Goal: Task Accomplishment & Management: Complete application form

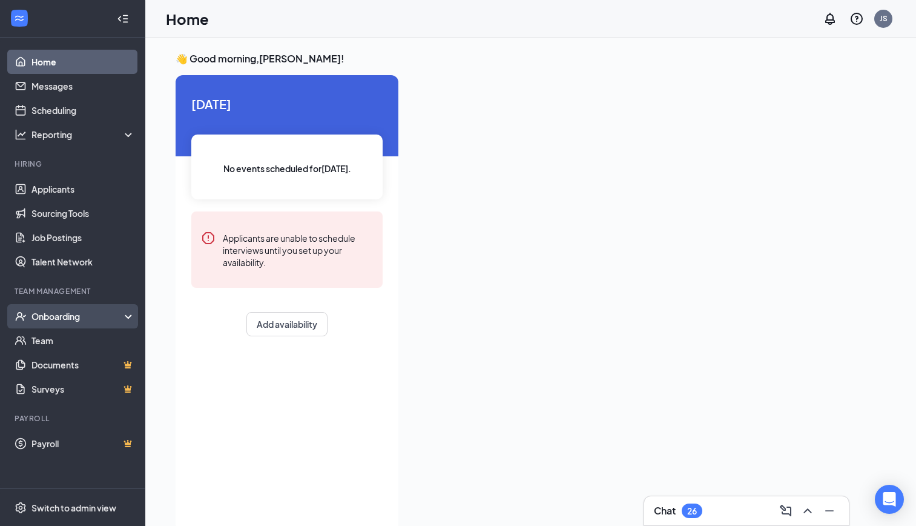
click at [71, 314] on div "Onboarding" at bounding box center [77, 316] width 93 height 12
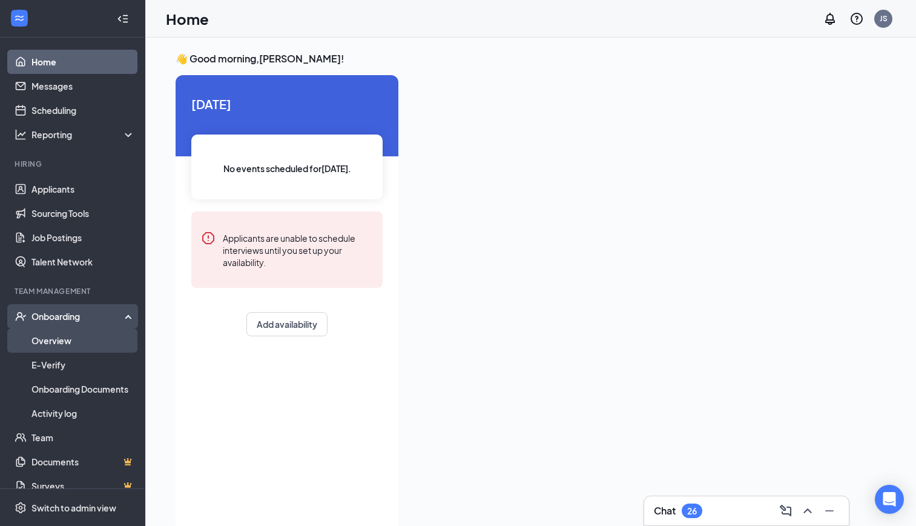
click at [66, 333] on link "Overview" at bounding box center [83, 340] width 104 height 24
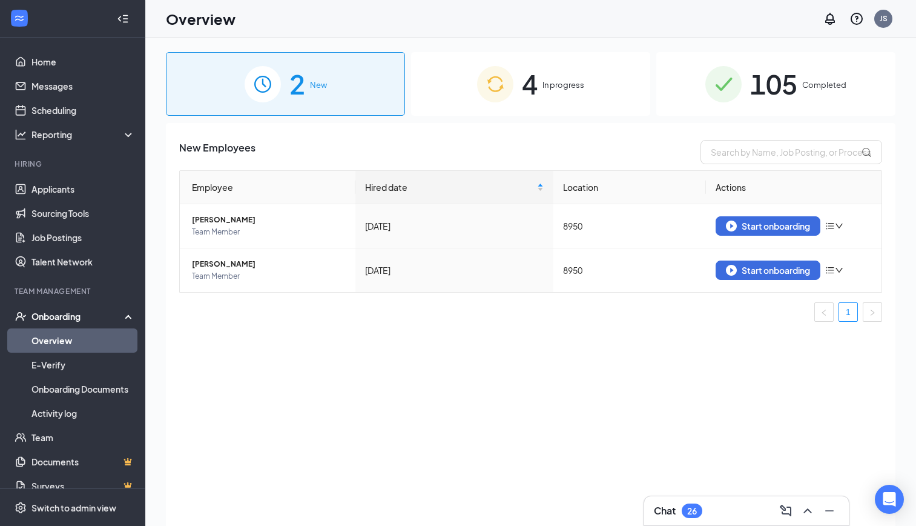
click at [549, 91] on div "4 In progress" at bounding box center [530, 84] width 239 height 64
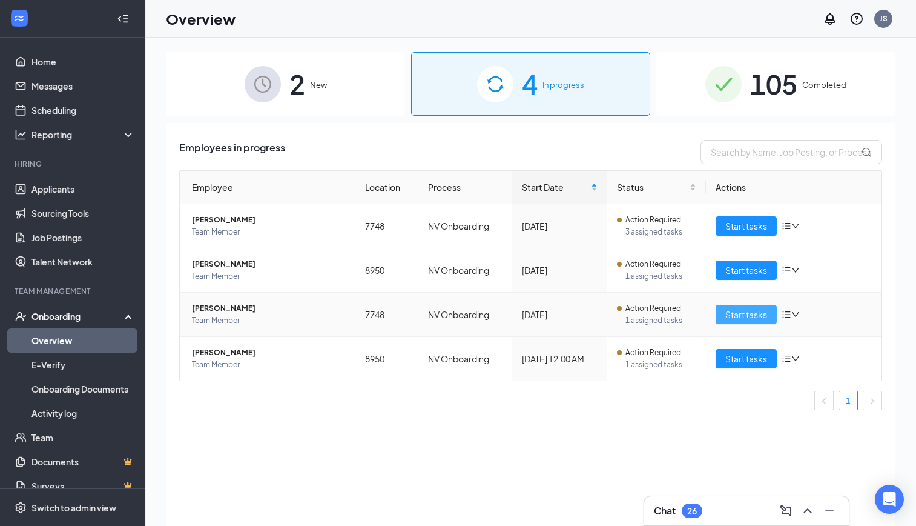
click at [734, 318] on span "Start tasks" at bounding box center [746, 314] width 42 height 13
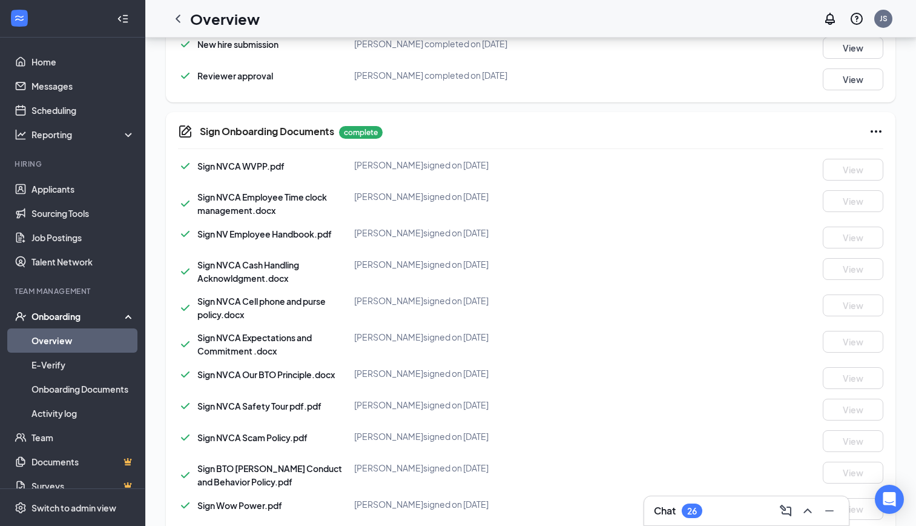
scroll to position [802, 0]
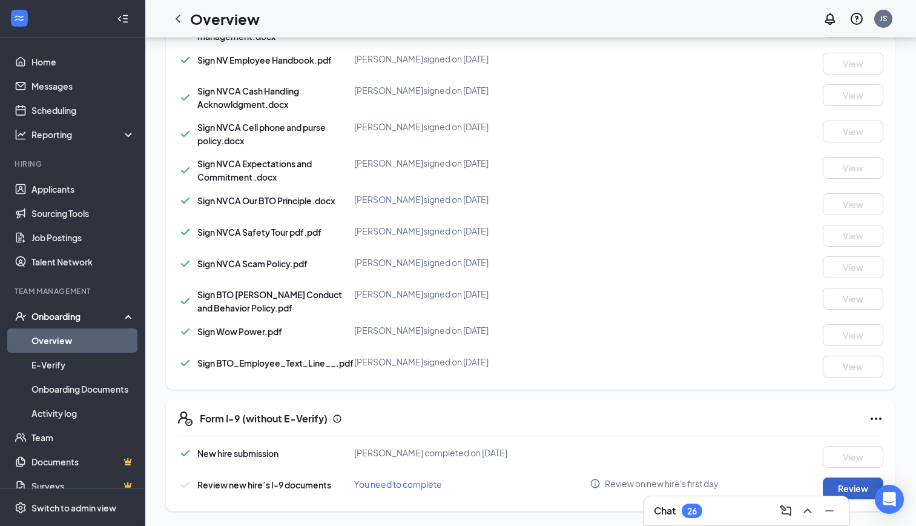
click at [846, 483] on button "Review" at bounding box center [853, 488] width 61 height 22
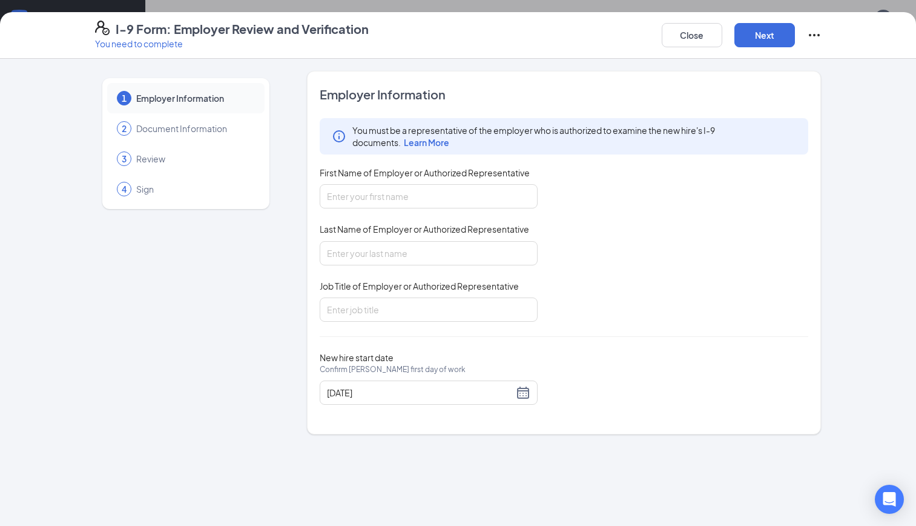
click at [412, 182] on div "First Name of Employer or Authorized Representative" at bounding box center [429, 175] width 218 height 18
click at [405, 199] on input "First Name of Employer or Authorized Representative" at bounding box center [429, 196] width 218 height 24
type input "[PERSON_NAME]"
click at [358, 306] on input "Job Title of Employer or Authorized Representative" at bounding box center [429, 309] width 218 height 24
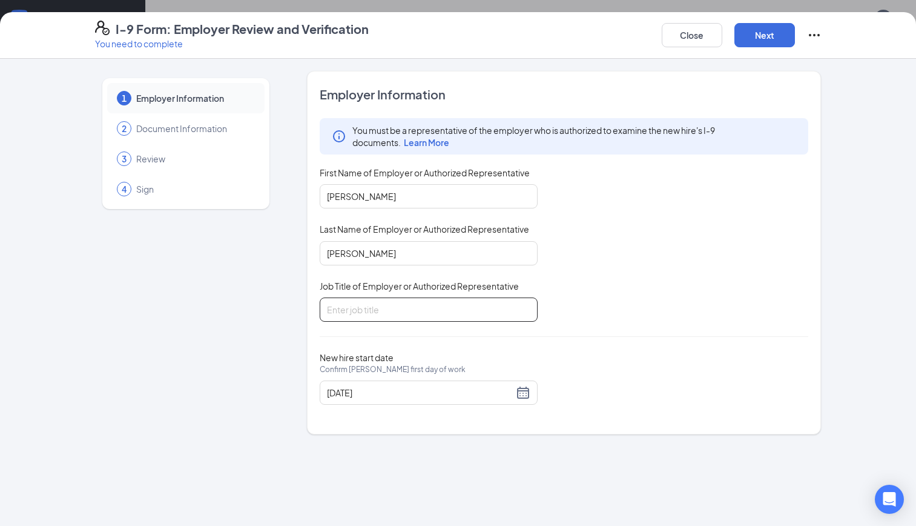
type input "District Leader"
click at [771, 44] on button "Next" at bounding box center [764, 35] width 61 height 24
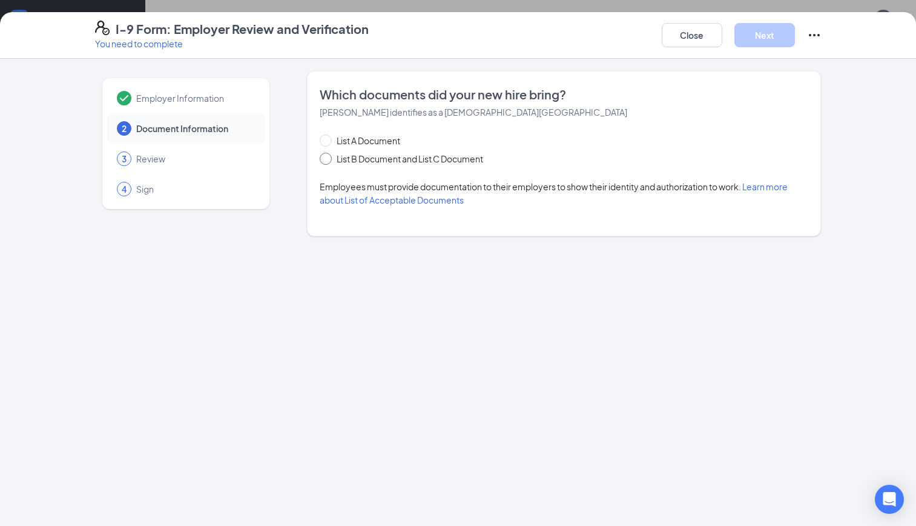
click at [329, 157] on span at bounding box center [326, 159] width 12 height 12
click at [328, 157] on input "List B Document and List C Document" at bounding box center [324, 157] width 8 height 8
radio input "true"
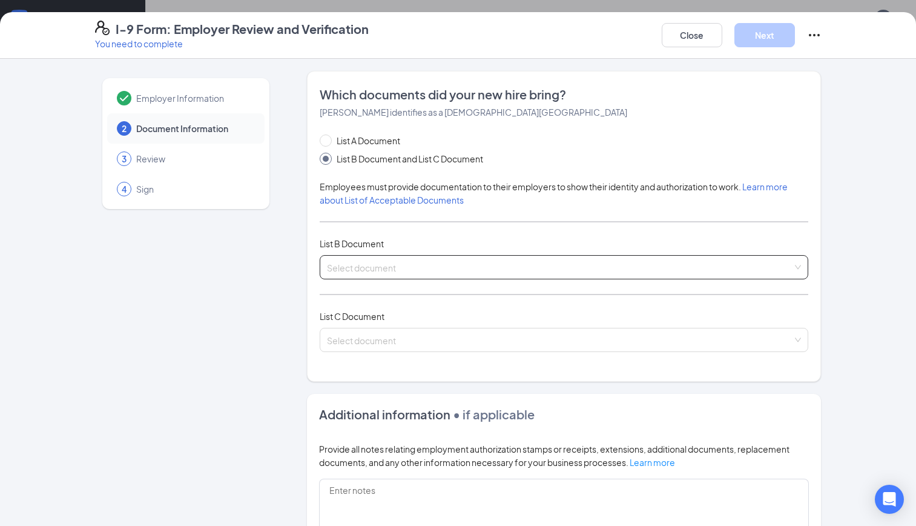
click at [357, 261] on input "search" at bounding box center [560, 264] width 466 height 18
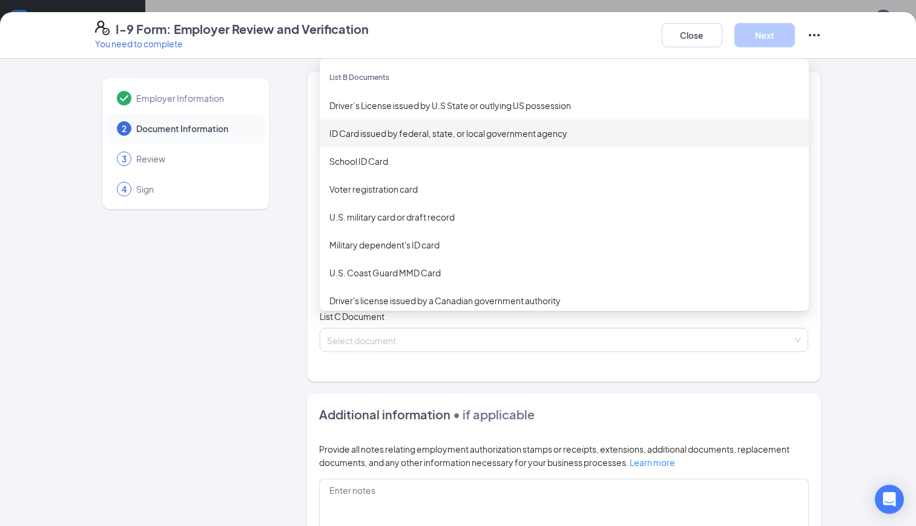
click at [426, 143] on div "ID Card issued by federal, state, or local government agency" at bounding box center [564, 133] width 489 height 28
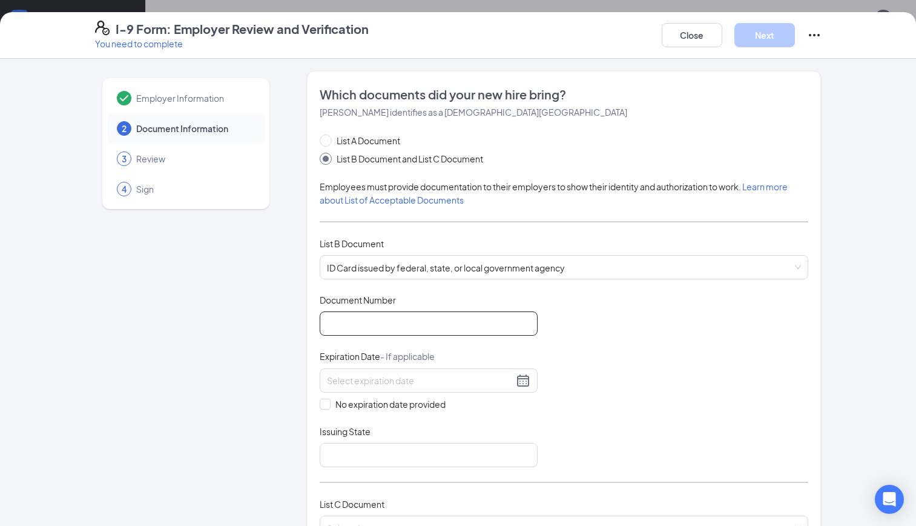
click at [379, 316] on input "Document Number" at bounding box center [429, 323] width 218 height 24
type input "C24660525"
click at [522, 379] on div at bounding box center [428, 380] width 203 height 15
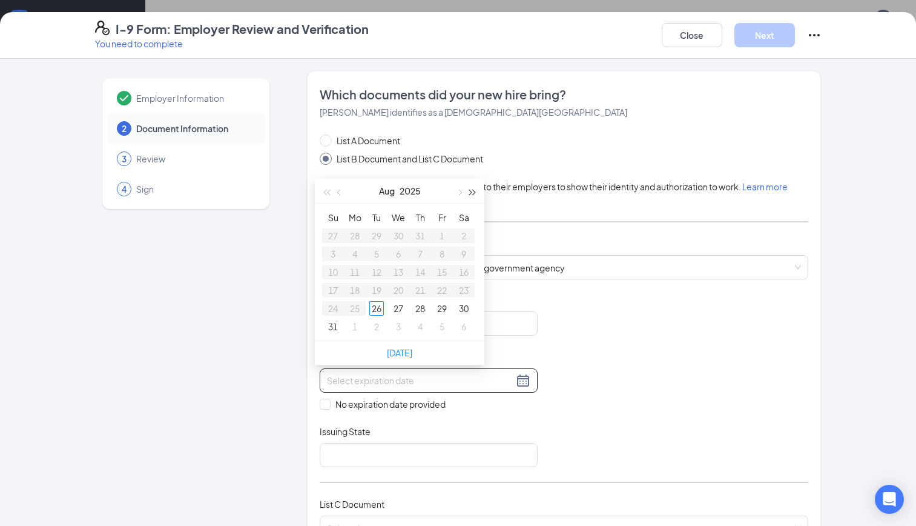
click at [471, 193] on span "button" at bounding box center [473, 193] width 6 height 6
type input "[DATE]"
click at [337, 192] on span "button" at bounding box center [340, 193] width 6 height 6
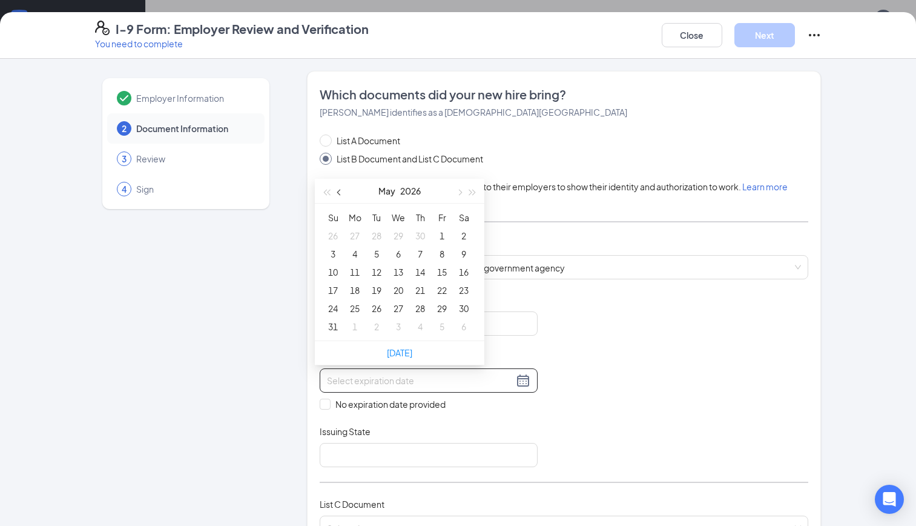
click at [337, 192] on span "button" at bounding box center [340, 193] width 6 height 6
type input "[DATE]"
click at [374, 289] on div "21" at bounding box center [376, 290] width 15 height 15
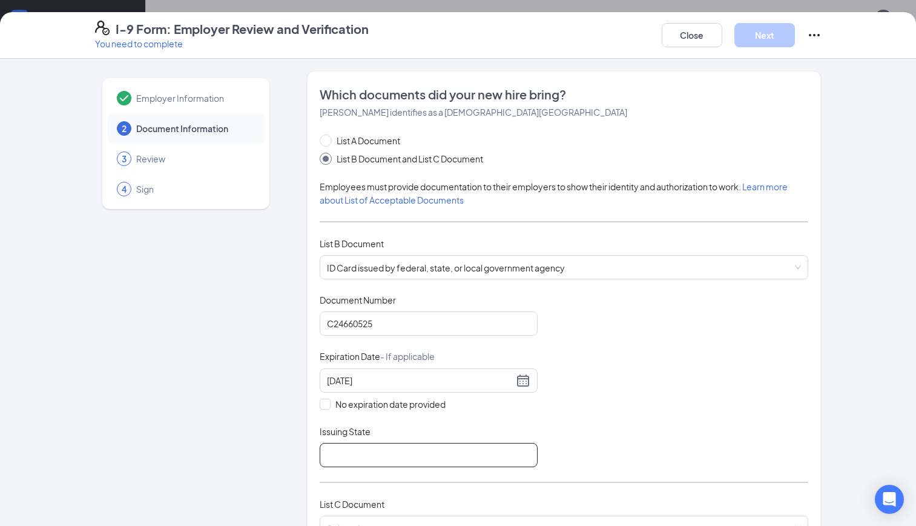
click at [365, 450] on input "Issuing State" at bounding box center [429, 455] width 218 height 24
type input "[GEOGRAPHIC_DATA]"
click at [650, 451] on div "Document Title ID Card issued by federal, state, or local government agency Doc…" at bounding box center [564, 380] width 489 height 173
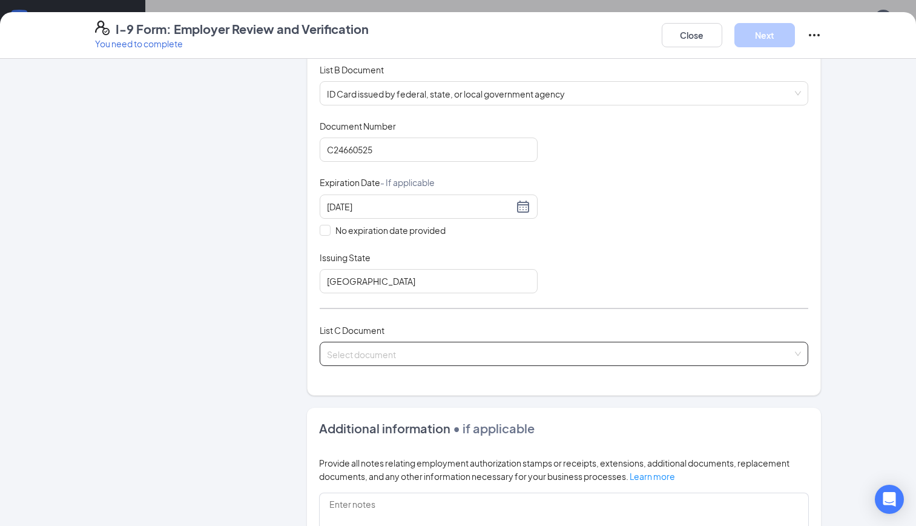
scroll to position [182, 0]
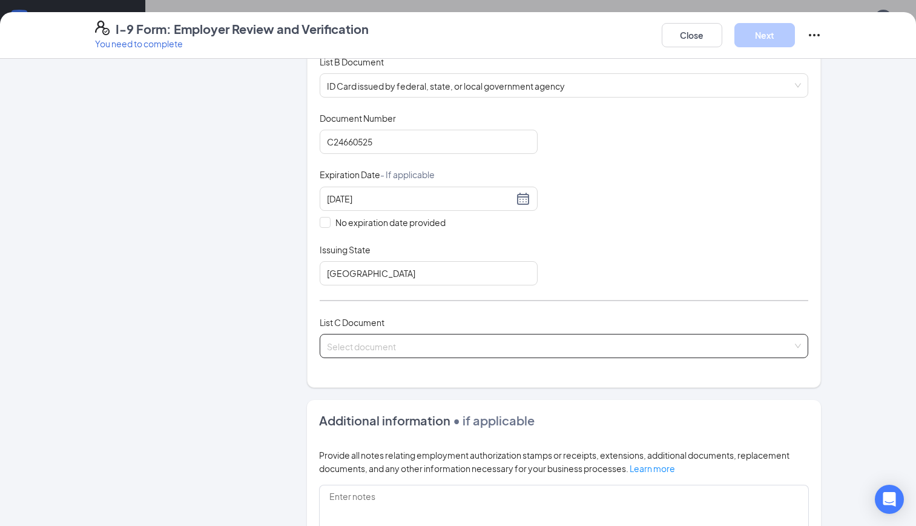
click at [442, 346] on input "search" at bounding box center [560, 343] width 466 height 18
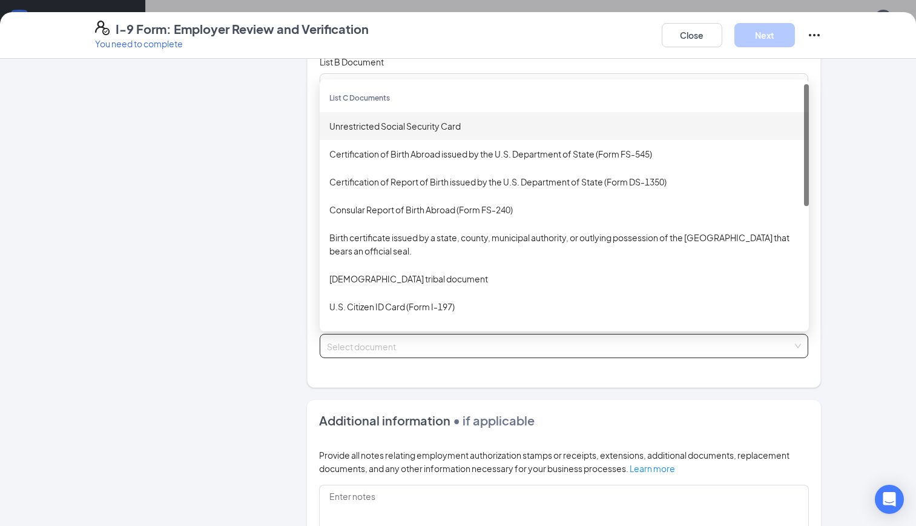
click at [371, 122] on div "Unrestricted Social Security Card" at bounding box center [564, 125] width 470 height 13
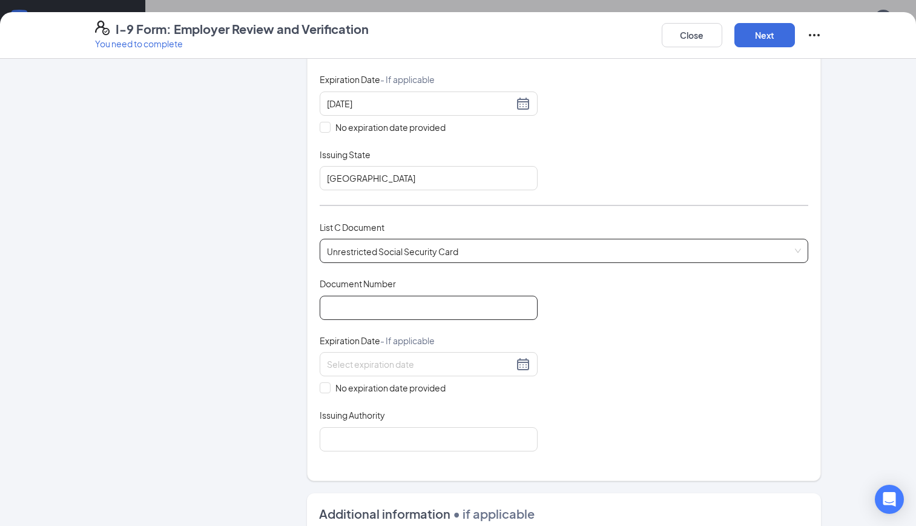
scroll to position [303, 0]
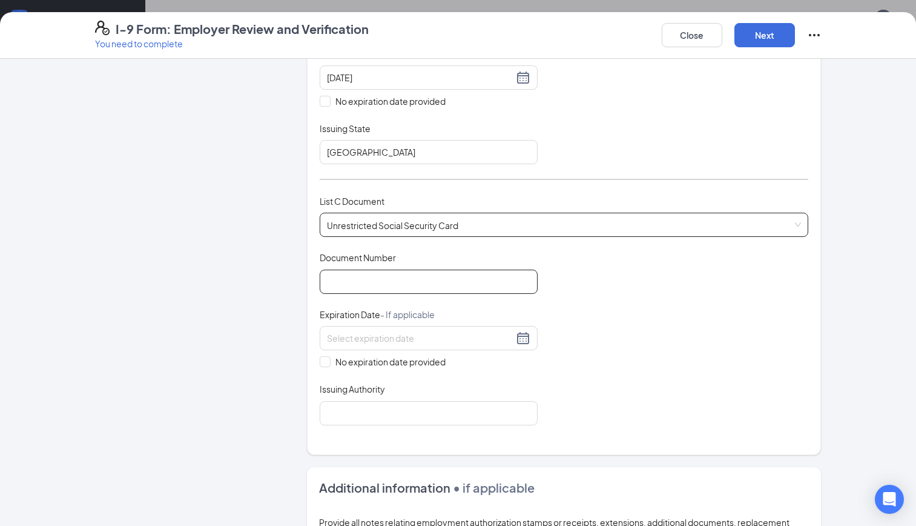
click at [368, 291] on input "Document Number" at bounding box center [429, 281] width 218 height 24
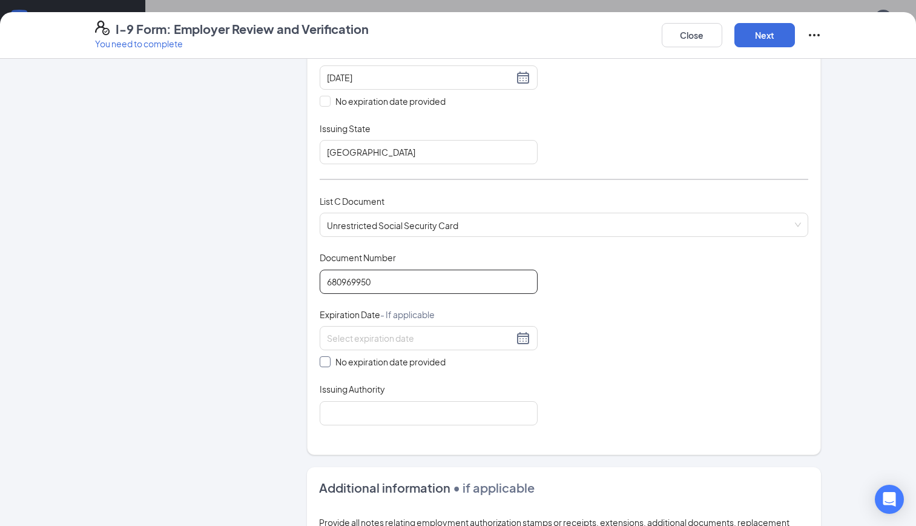
type input "680969950"
click at [320, 361] on input "No expiration date provided" at bounding box center [324, 360] width 8 height 8
checkbox input "true"
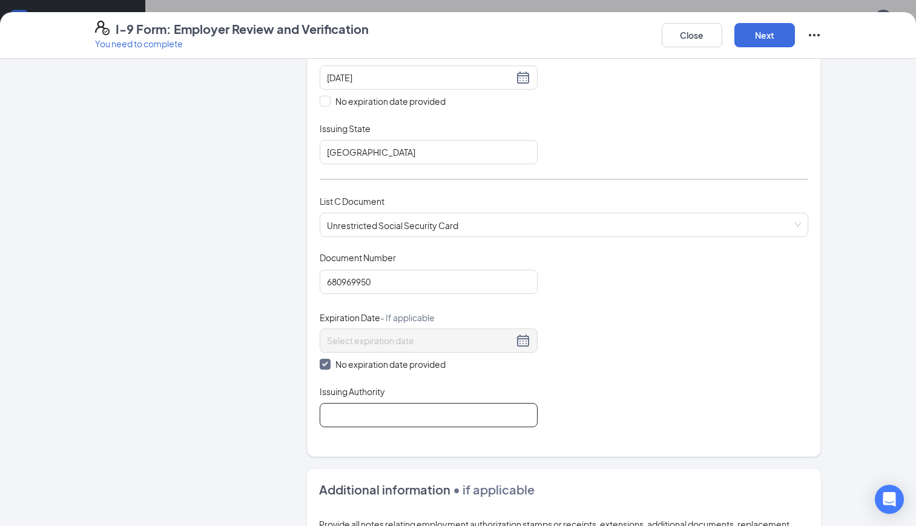
click at [343, 412] on input "Issuing Authority" at bounding box center [429, 415] width 218 height 24
type input "SS Administration"
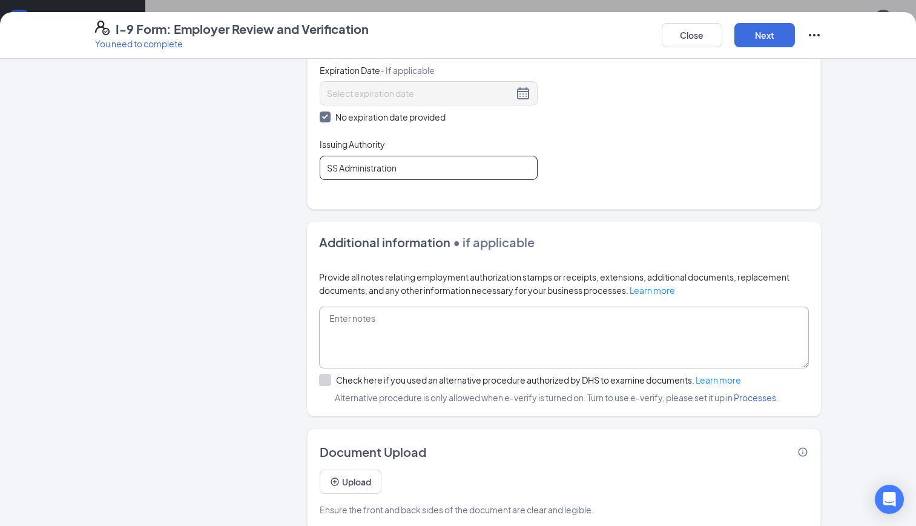
scroll to position [567, 0]
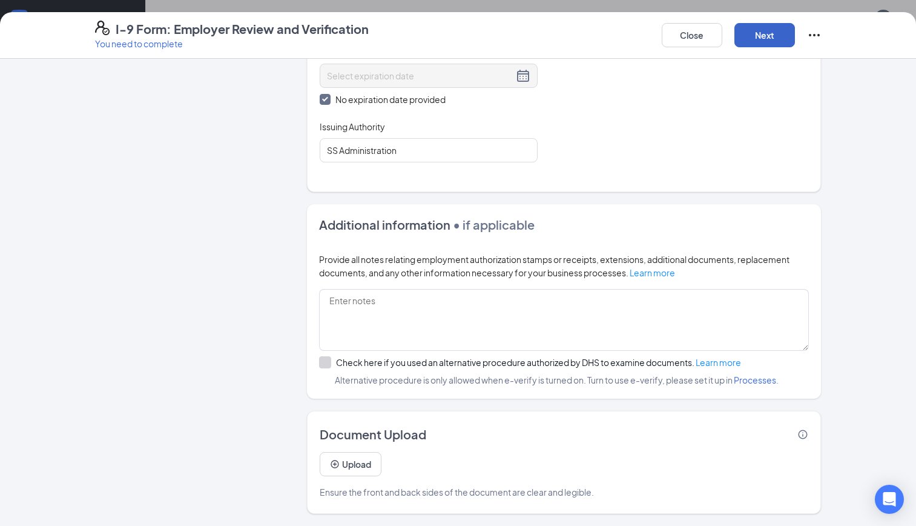
click at [765, 43] on button "Next" at bounding box center [764, 35] width 61 height 24
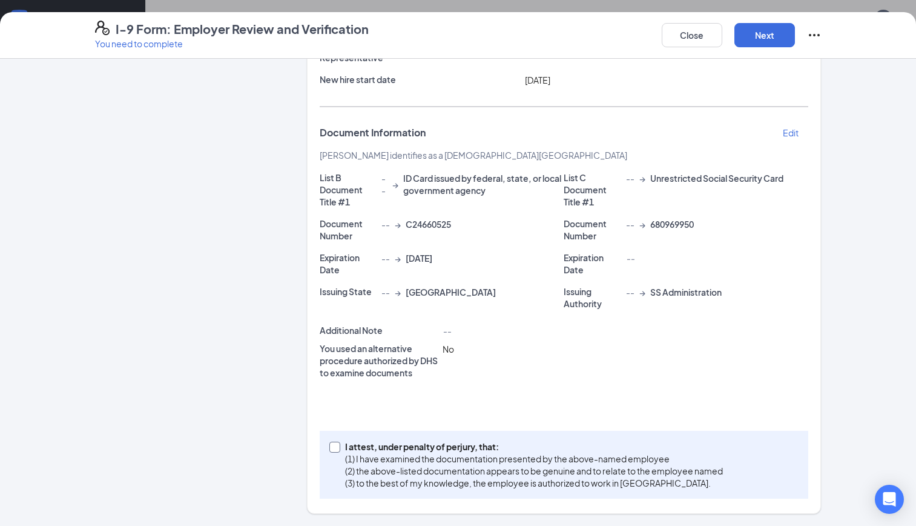
click at [332, 447] on input "I attest, under penalty of [PERSON_NAME], that: (1) I have examined the documen…" at bounding box center [333, 445] width 8 height 8
checkbox input "true"
click at [785, 34] on button "Next" at bounding box center [764, 35] width 61 height 24
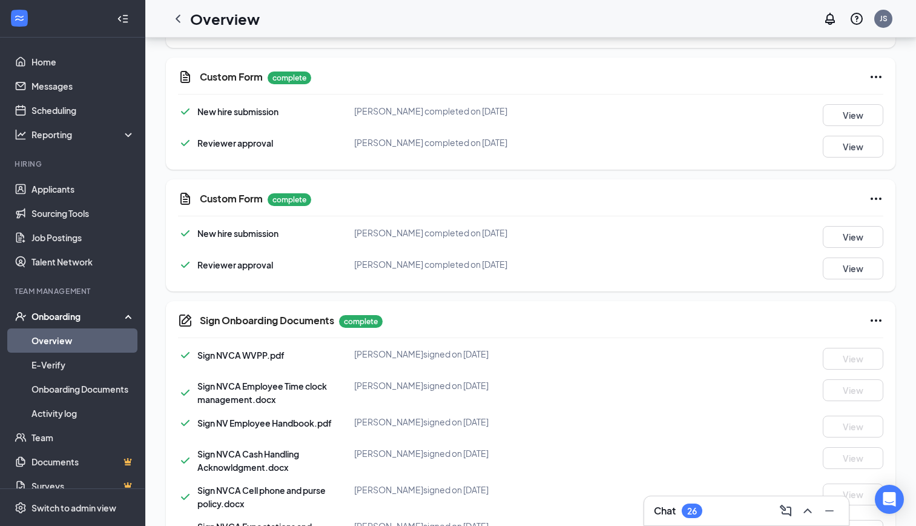
scroll to position [438, 0]
